Goal: Information Seeking & Learning: Check status

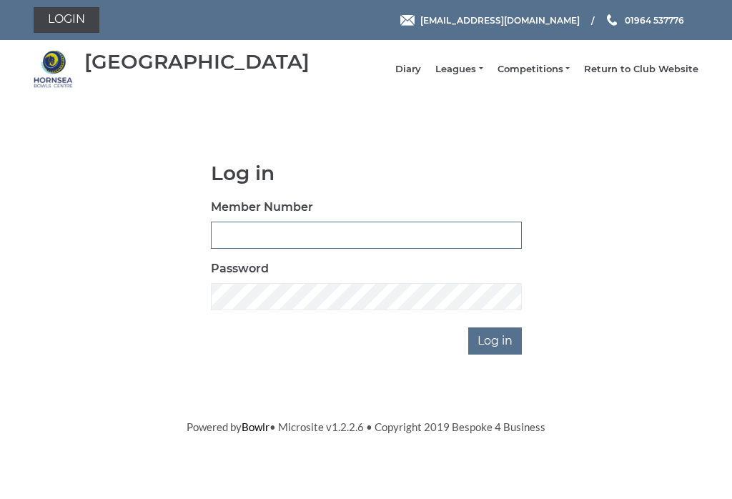
click at [305, 233] on input "Member Number" at bounding box center [366, 235] width 311 height 27
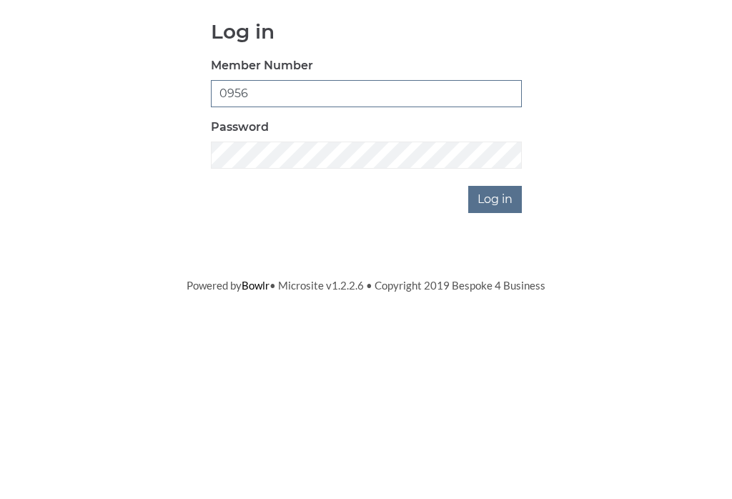
type input "0956"
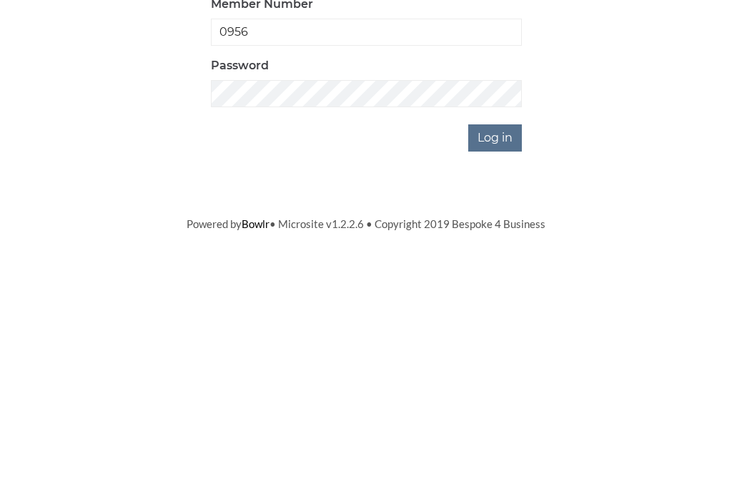
click at [496, 327] on input "Log in" at bounding box center [495, 340] width 54 height 27
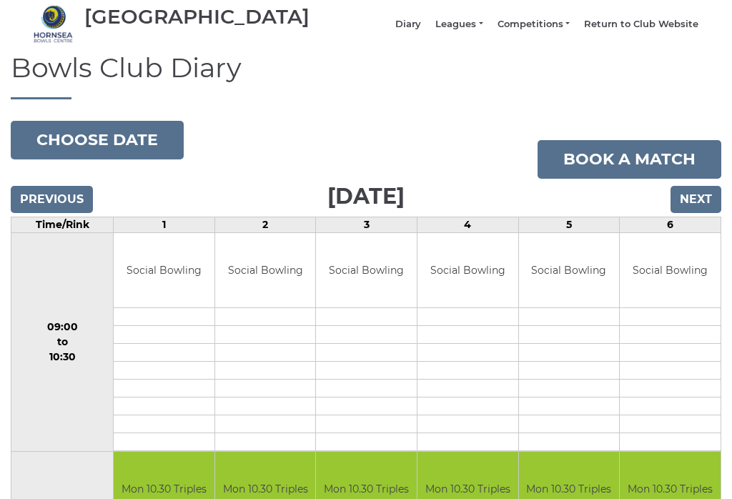
scroll to position [53, 0]
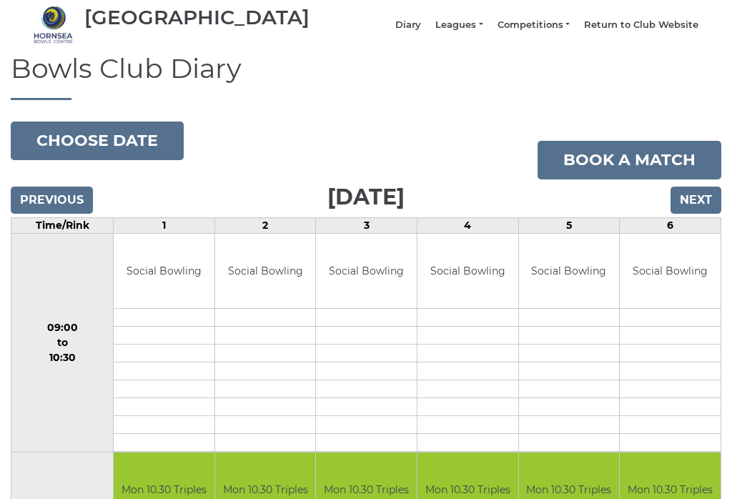
click at [475, 28] on link "Leagues" at bounding box center [458, 25] width 47 height 13
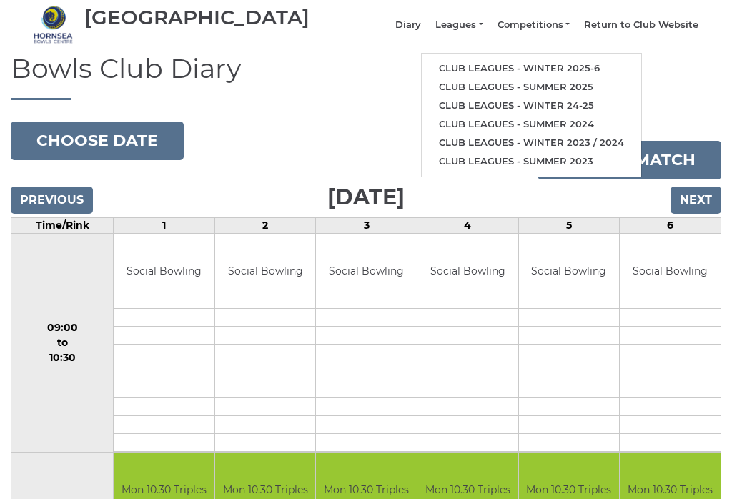
click at [570, 67] on link "Club leagues - Winter 2025-6" at bounding box center [531, 68] width 219 height 19
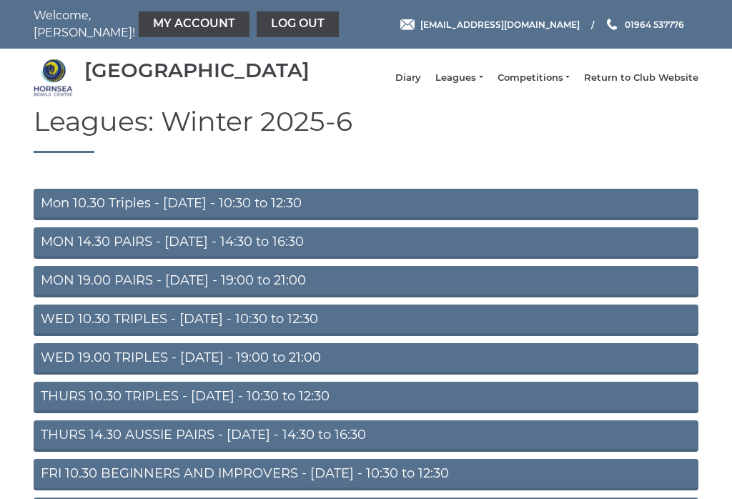
click at [238, 255] on link "MON 14.30 PAIRS - Monday - 14:30 to 16:30" at bounding box center [366, 242] width 665 height 31
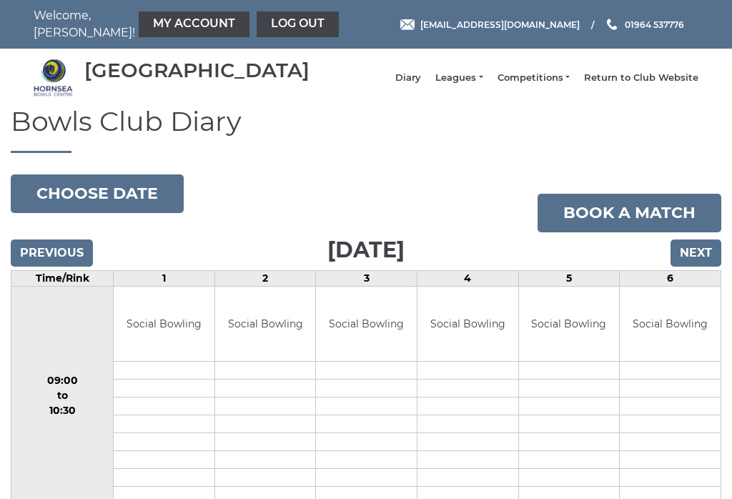
click at [166, 19] on link "My Account" at bounding box center [194, 24] width 111 height 26
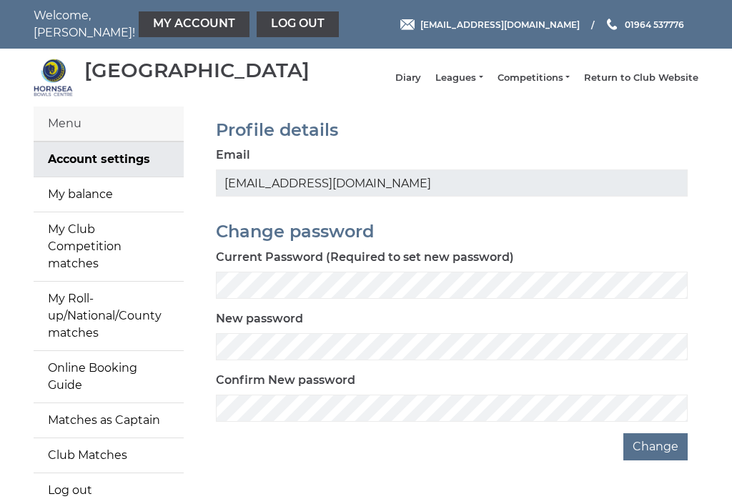
click at [109, 204] on link "My balance" at bounding box center [109, 194] width 150 height 34
